Goal: Feedback & Contribution: Leave review/rating

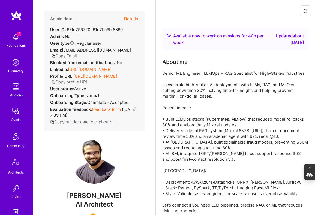
click at [129, 19] on button "Details" at bounding box center [131, 19] width 14 height 16
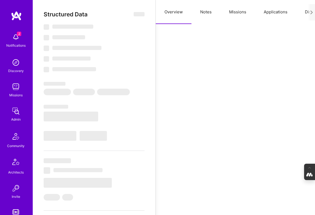
scroll to position [0, 55]
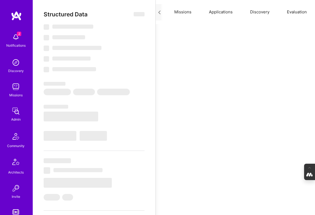
click at [295, 10] on button "Evaluation" at bounding box center [296, 12] width 37 height 24
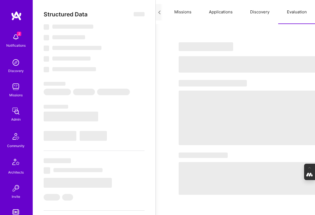
select select "Right Now"
select select "7"
select select "6"
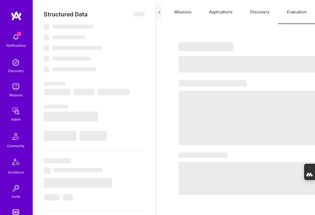
select select "IN"
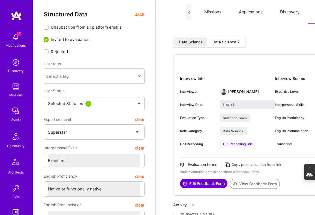
click at [225, 39] on div "Data Science 2" at bounding box center [226, 41] width 27 height 5
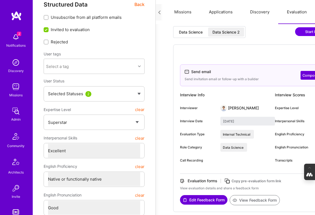
scroll to position [0, 0]
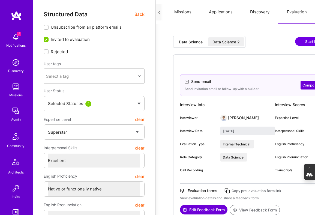
click at [189, 43] on div "Data Science" at bounding box center [191, 41] width 24 height 5
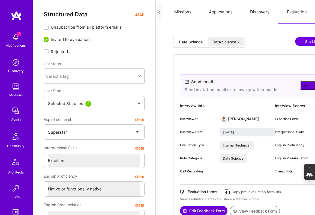
type input "[DATE]"
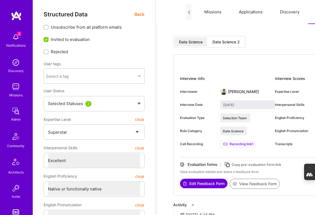
click at [138, 14] on span "Back" at bounding box center [140, 14] width 10 height 7
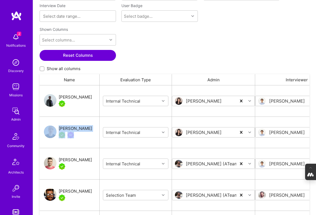
scroll to position [158, 270]
